Goal: Task Accomplishment & Management: Use online tool/utility

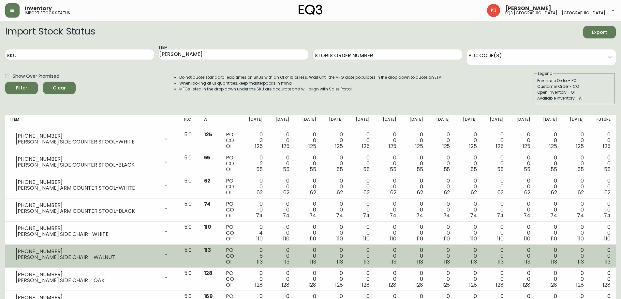
scroll to position [98, 0]
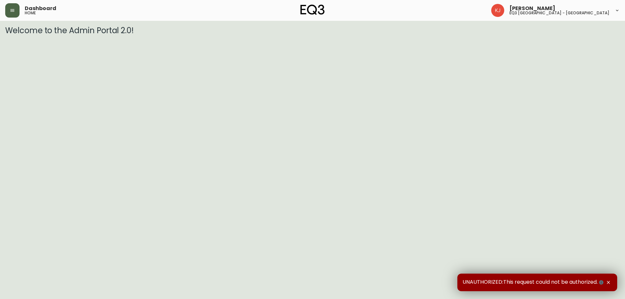
click at [14, 10] on icon "button" at bounding box center [12, 10] width 4 height 3
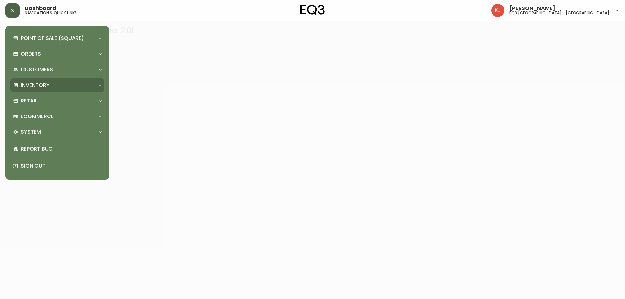
click at [46, 82] on p "Inventory" at bounding box center [35, 85] width 29 height 7
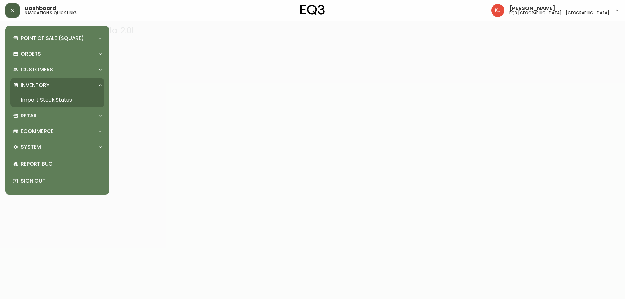
click at [44, 96] on link "Import Stock Status" at bounding box center [57, 100] width 94 height 15
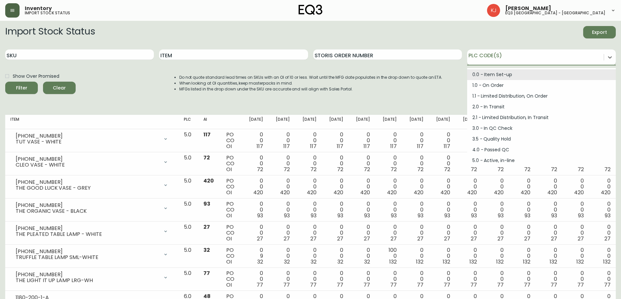
click at [514, 54] on div at bounding box center [535, 56] width 136 height 10
